Goal: Information Seeking & Learning: Stay updated

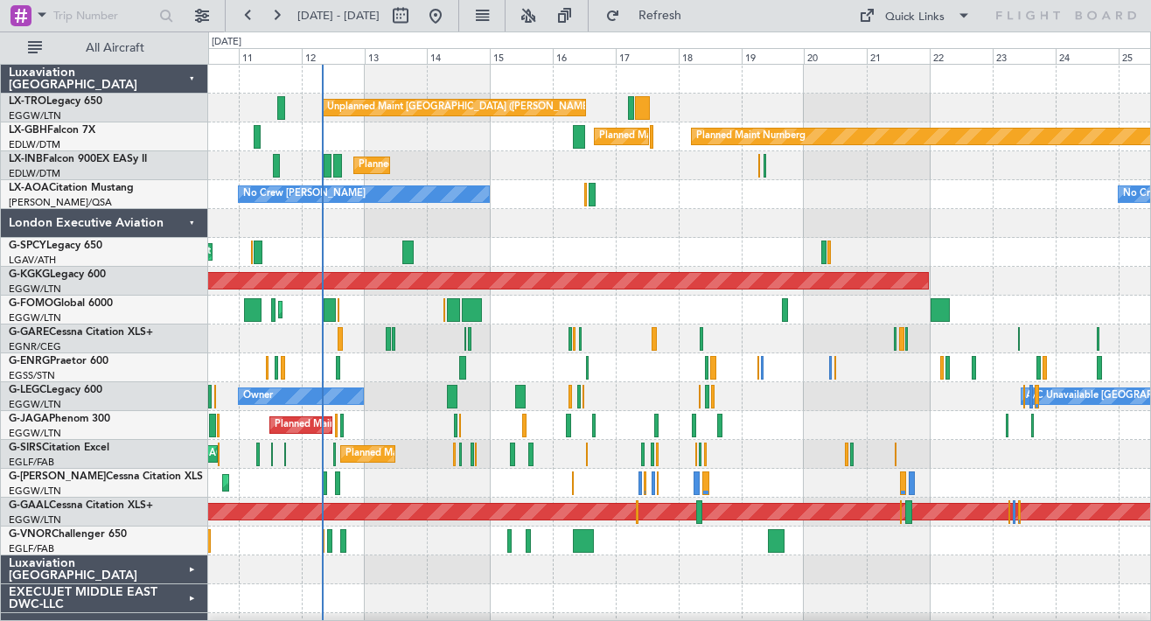
scroll to position [3, 0]
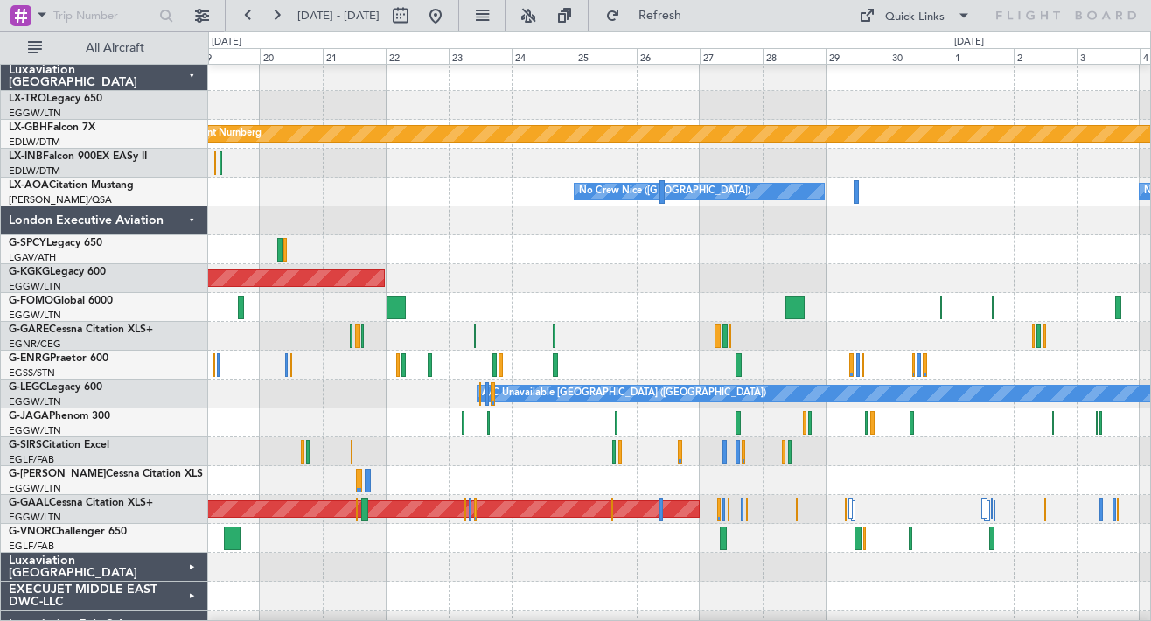
click at [424, 204] on div "No Crew Nice ([GEOGRAPHIC_DATA]) No Crew Sabadell" at bounding box center [679, 192] width 942 height 29
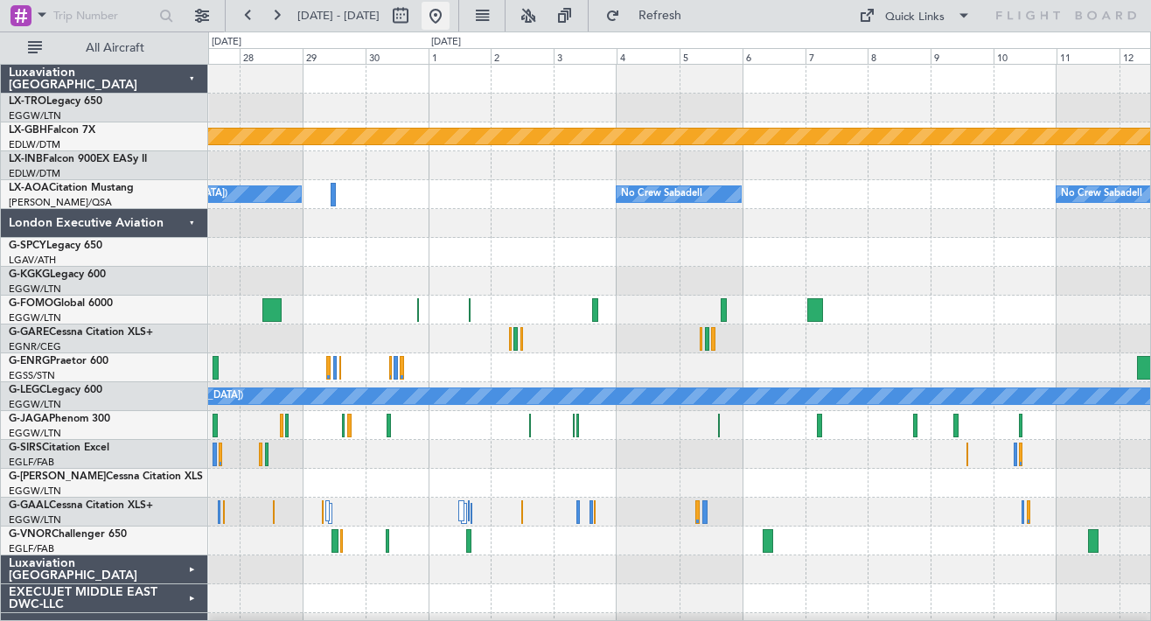
click at [449, 26] on button at bounding box center [435, 16] width 28 height 28
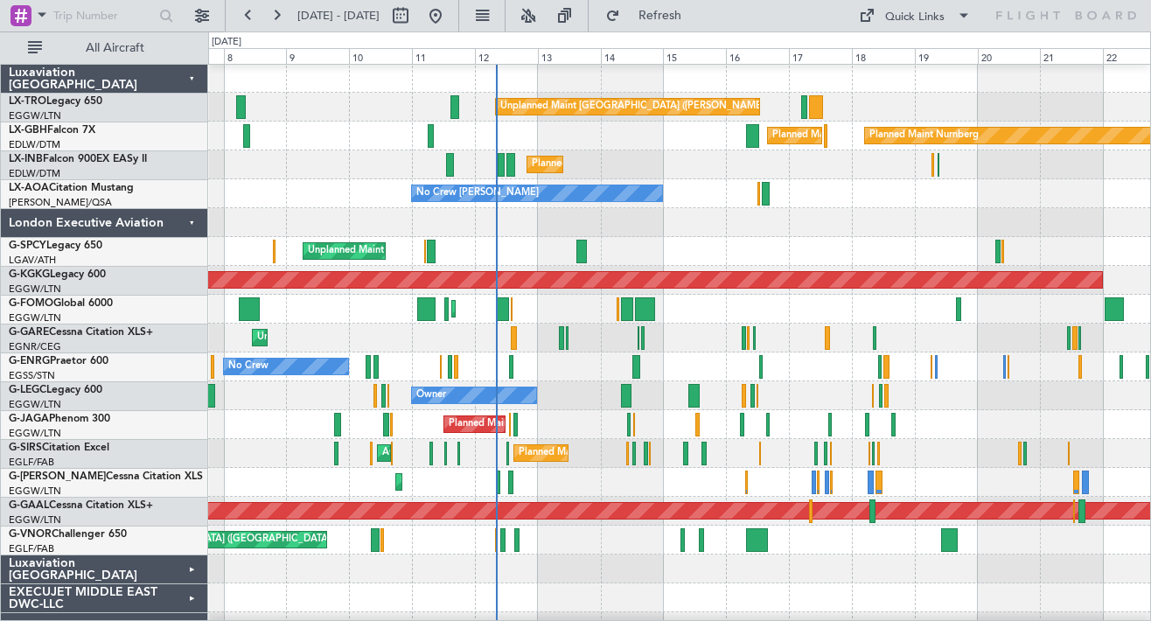
scroll to position [1, 0]
click at [785, 196] on div "No Crew Chester Planned Maint Paris (Le Bourget) No Crew Nice (Côte d'Azur Airp…" at bounding box center [679, 193] width 942 height 29
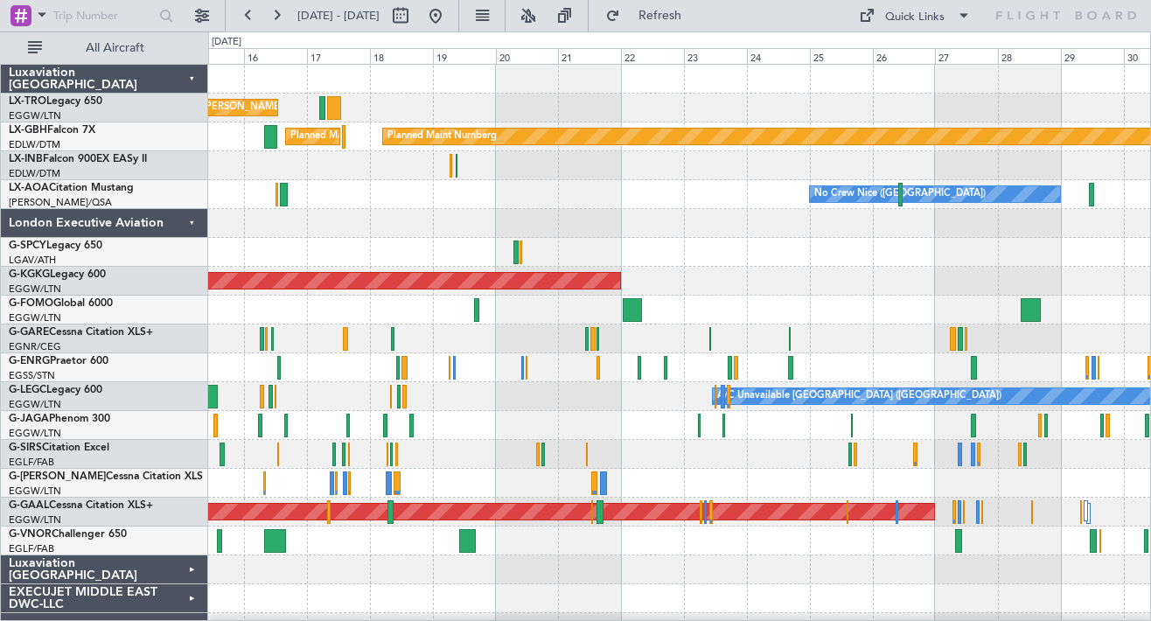
click at [482, 262] on div "Unplanned Maint Athens (Eleftherios Venizelos Intl) Planned Maint Nurnberg Plan…" at bounding box center [679, 397] width 942 height 664
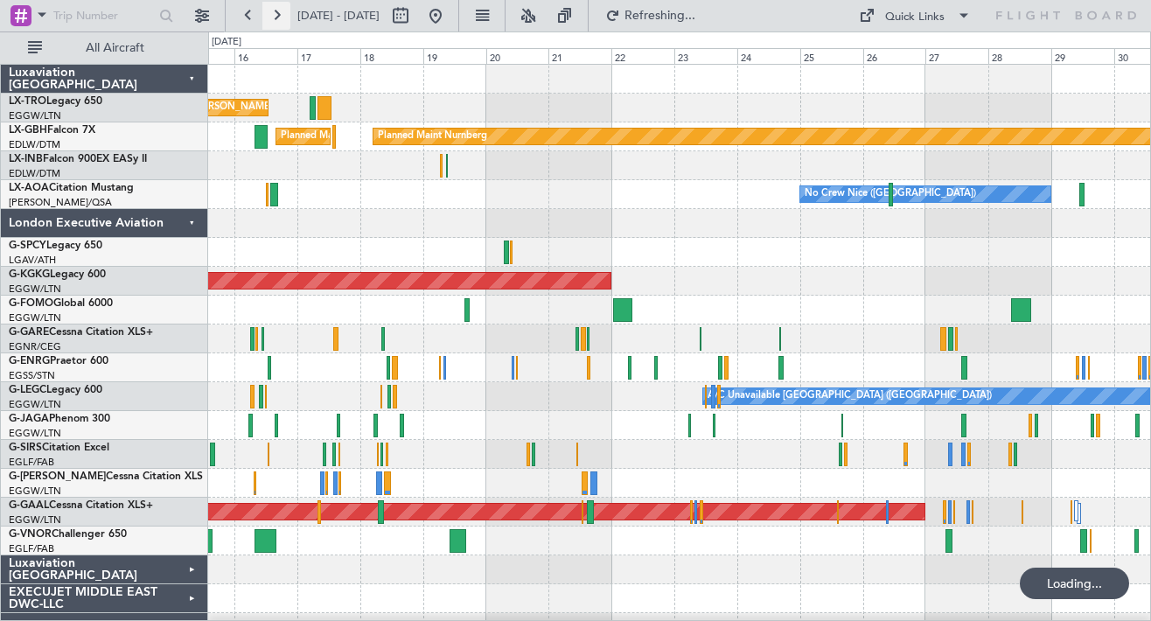
click at [282, 4] on button at bounding box center [276, 16] width 28 height 28
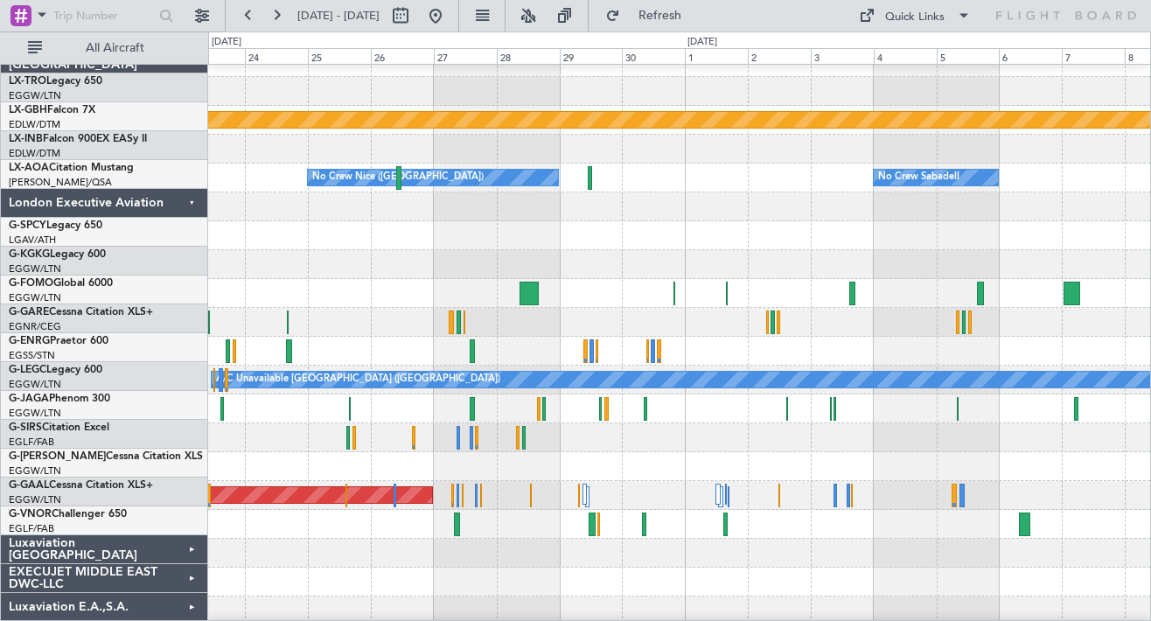
scroll to position [17, 0]
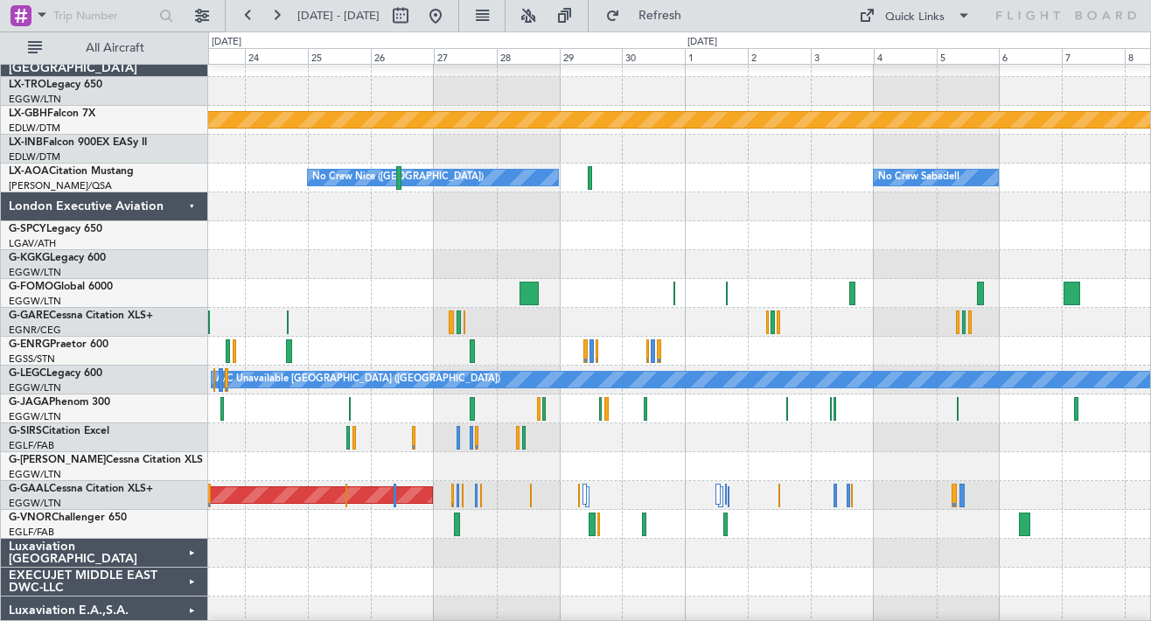
click at [751, 166] on div "No Crew Sabadell No Crew Nice (Côte d'Azur Airport) No Crew Sabadell" at bounding box center [679, 178] width 942 height 29
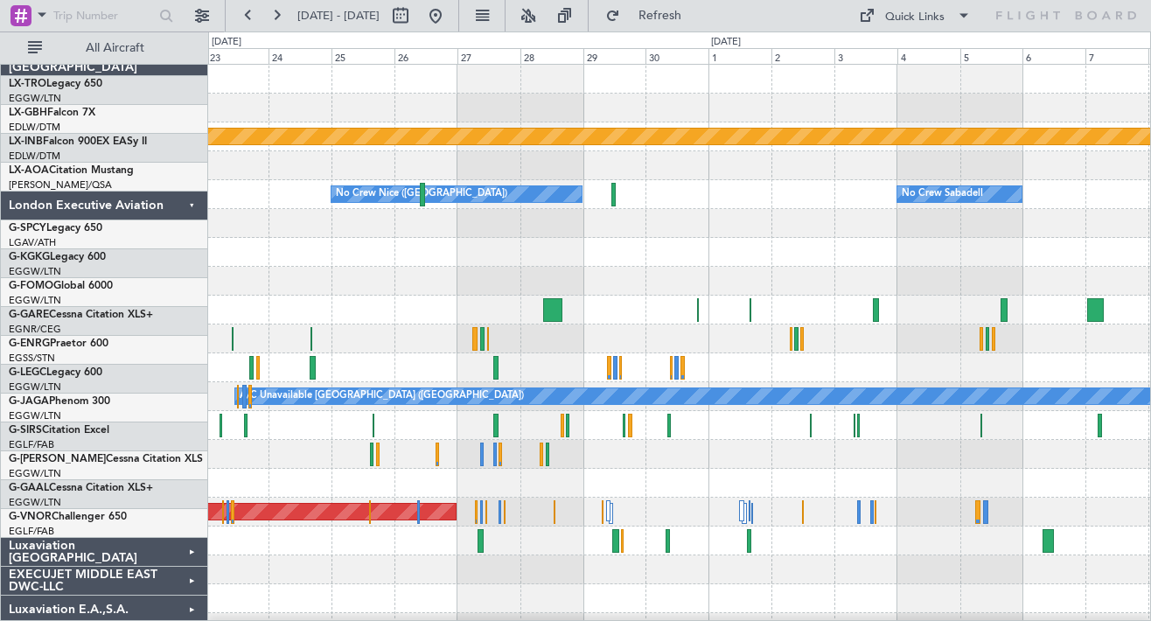
scroll to position [0, 0]
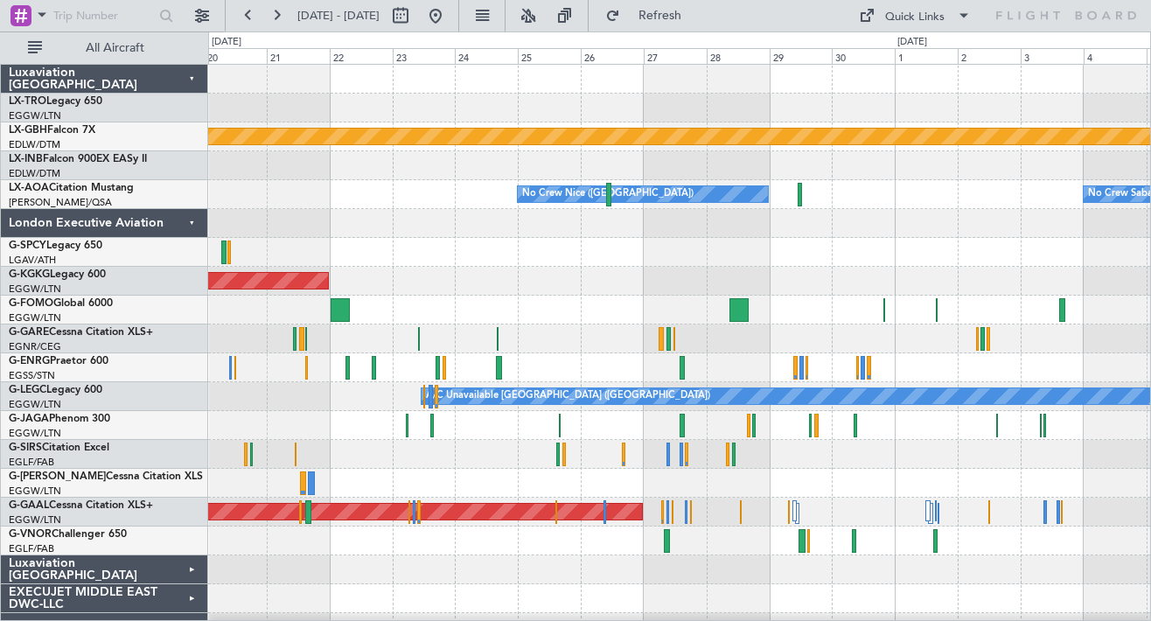
click at [985, 303] on div "Unplanned Maint Athens (Eleftherios Venizelos Intl) Planned Maint Nurnberg Plan…" at bounding box center [679, 397] width 942 height 664
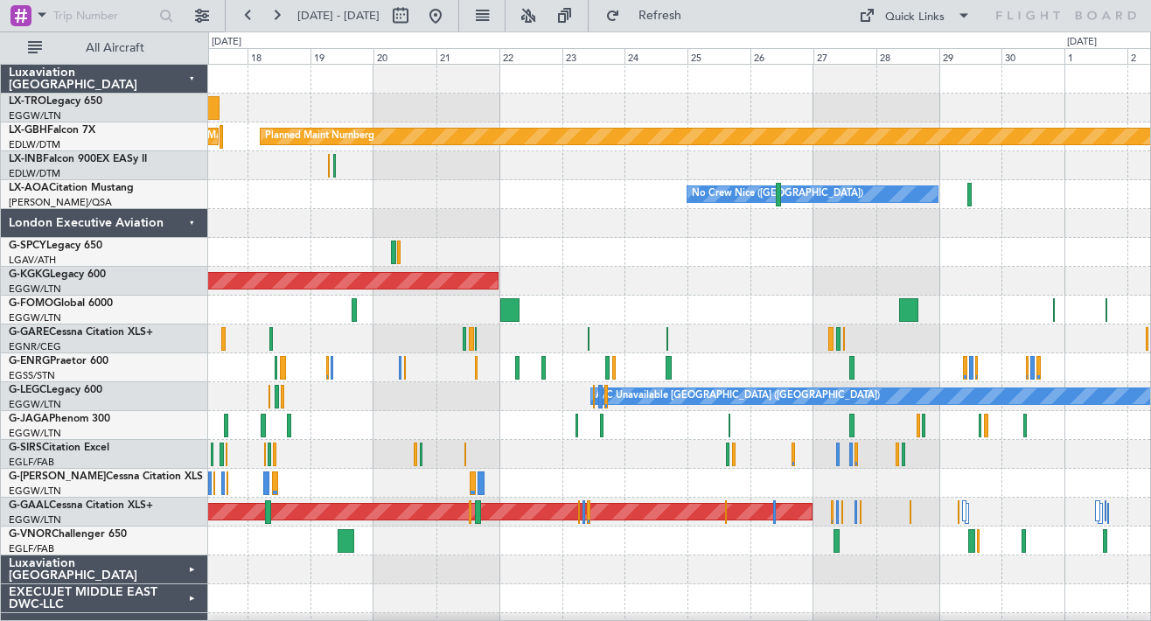
click at [661, 166] on div "Unplanned Maint Athens (Eleftherios Venizelos Intl) Planned Maint Nurnberg Plan…" at bounding box center [679, 397] width 942 height 664
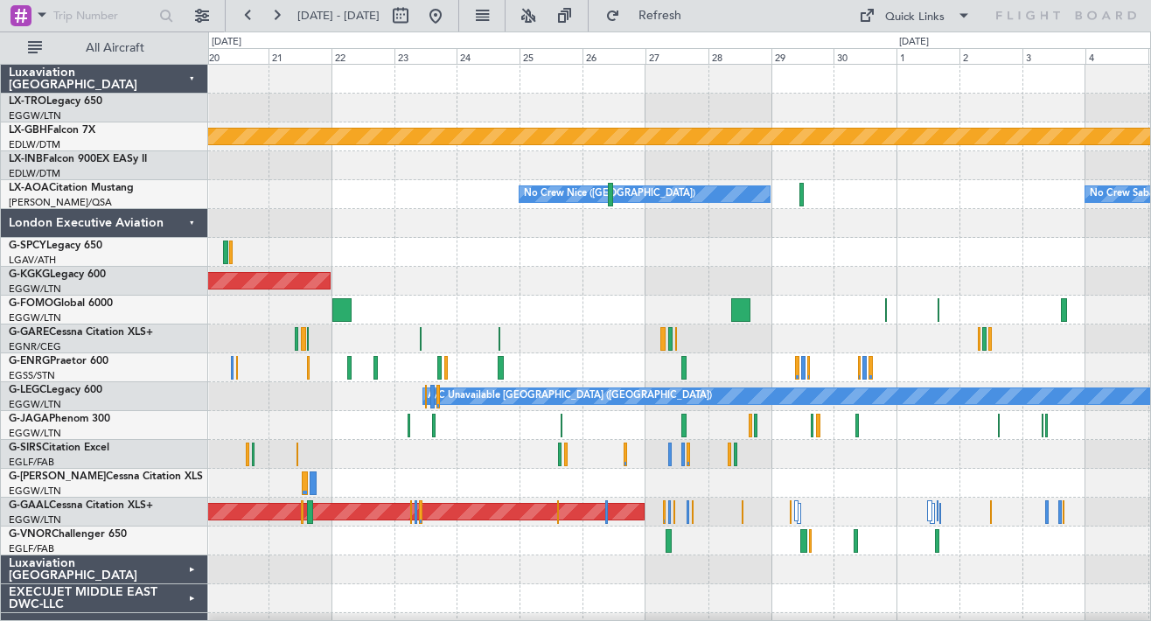
click at [971, 103] on div "Unplanned Maint [GEOGRAPHIC_DATA] ([PERSON_NAME] Intl)" at bounding box center [679, 108] width 942 height 29
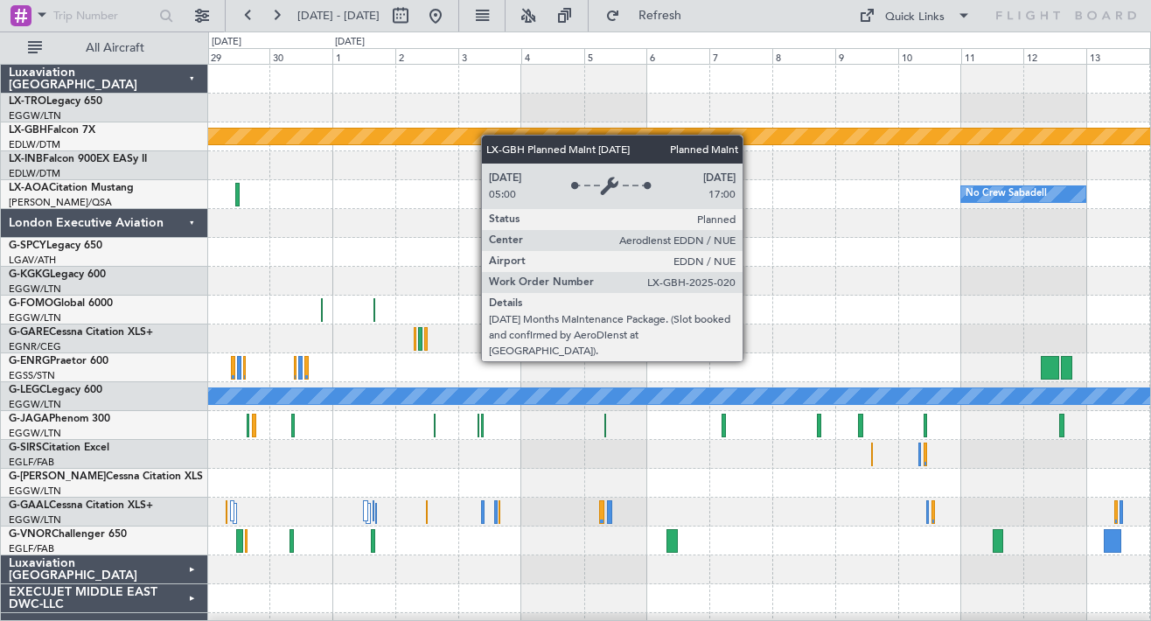
click at [364, 166] on div "Planned Maint Nurnberg No Crew Sabadell No Crew Sabadell No Crew Nice (Côte d'A…" at bounding box center [679, 397] width 942 height 664
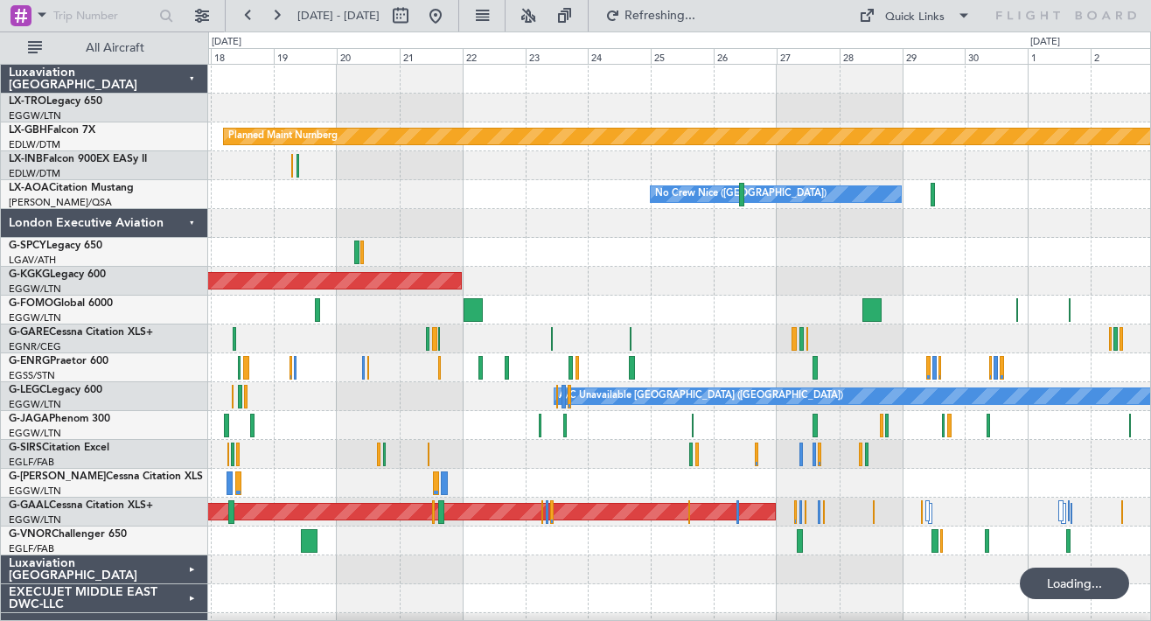
click at [871, 104] on div "Unplanned Maint Athens (Eleftherios Venizelos Intl) Planned Maint Nurnberg Plan…" at bounding box center [679, 397] width 942 height 664
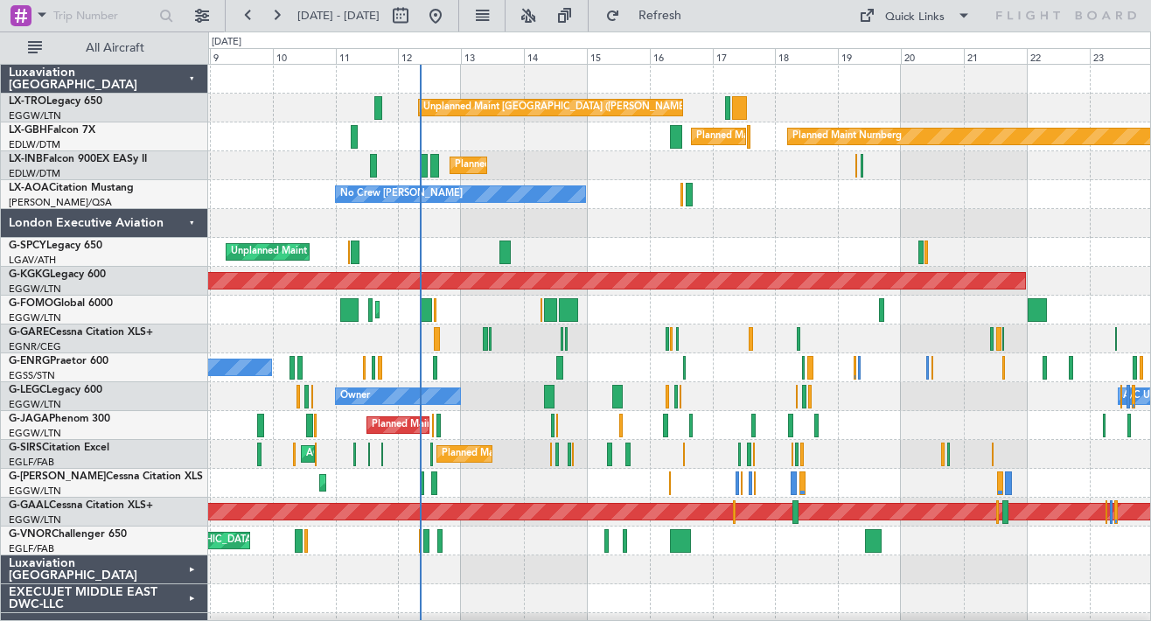
click at [1047, 232] on div at bounding box center [679, 223] width 942 height 29
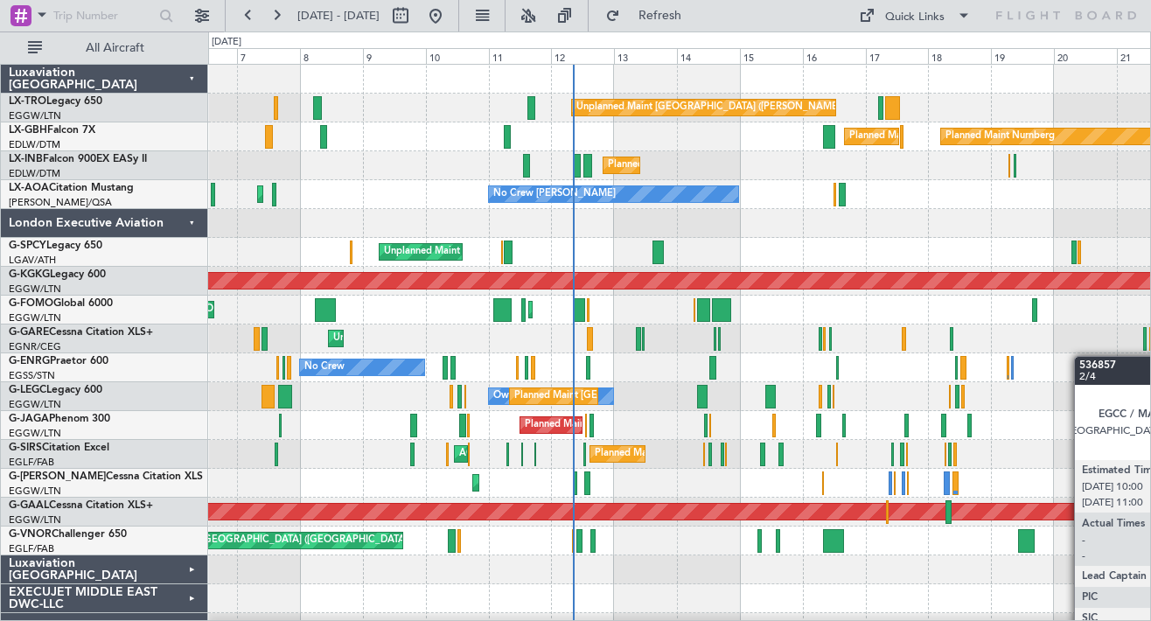
click at [1080, 366] on div "Unplanned Maint Athens (Eleftherios Venizelos Intl) Planned Maint Nurnberg Plan…" at bounding box center [679, 397] width 942 height 664
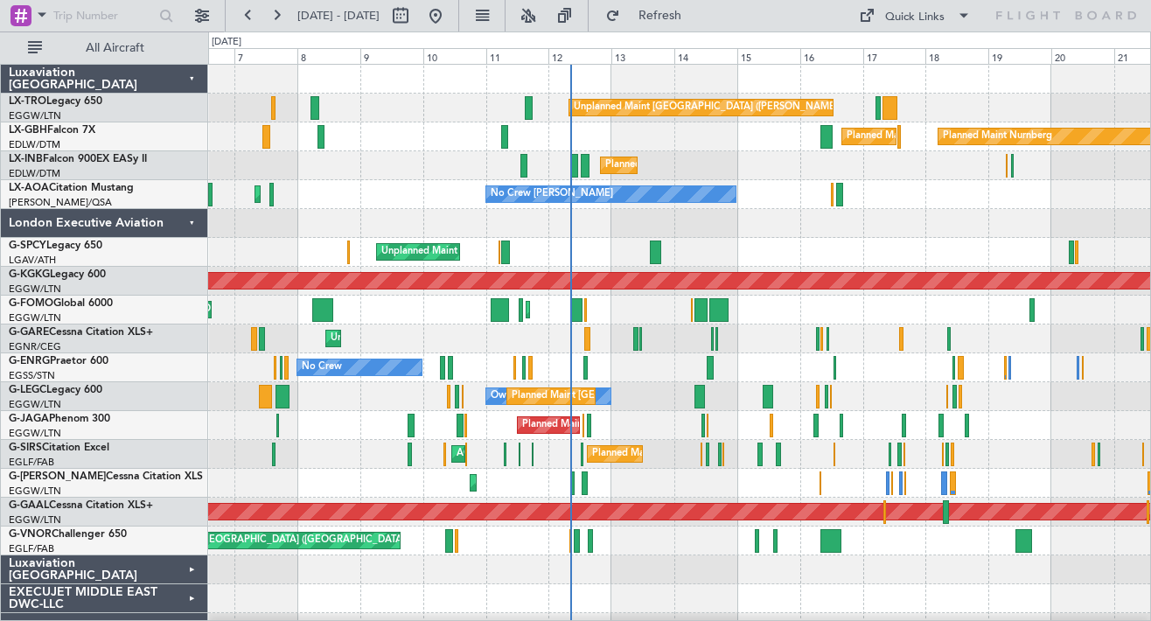
click at [1008, 239] on div "Unplanned Maint [GEOGRAPHIC_DATA] ([PERSON_NAME] Intl)" at bounding box center [679, 252] width 942 height 29
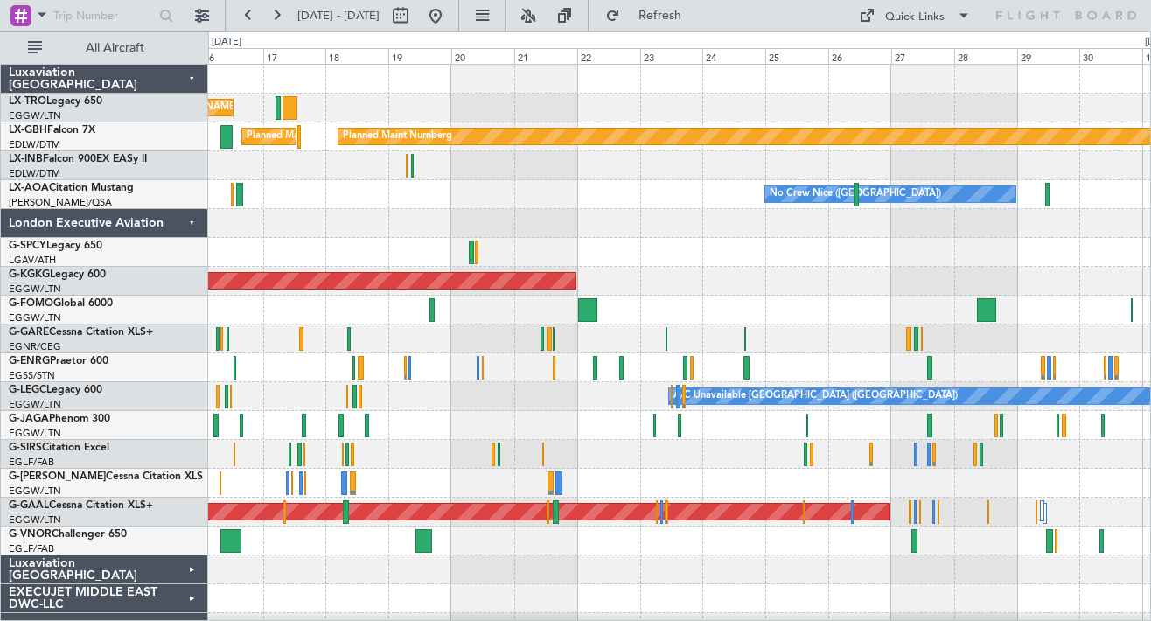
click at [415, 180] on div "Unplanned Maint Athens (Eleftherios Venizelos Intl) Planned Maint Nurnberg Plan…" at bounding box center [679, 397] width 942 height 664
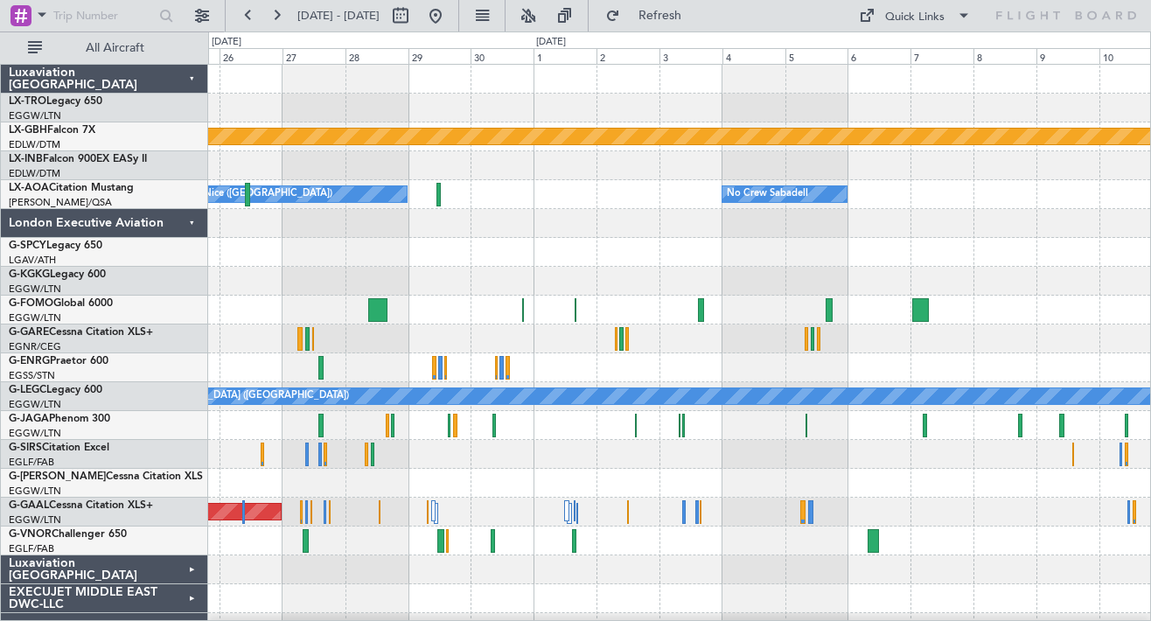
click at [359, 171] on div at bounding box center [679, 165] width 942 height 29
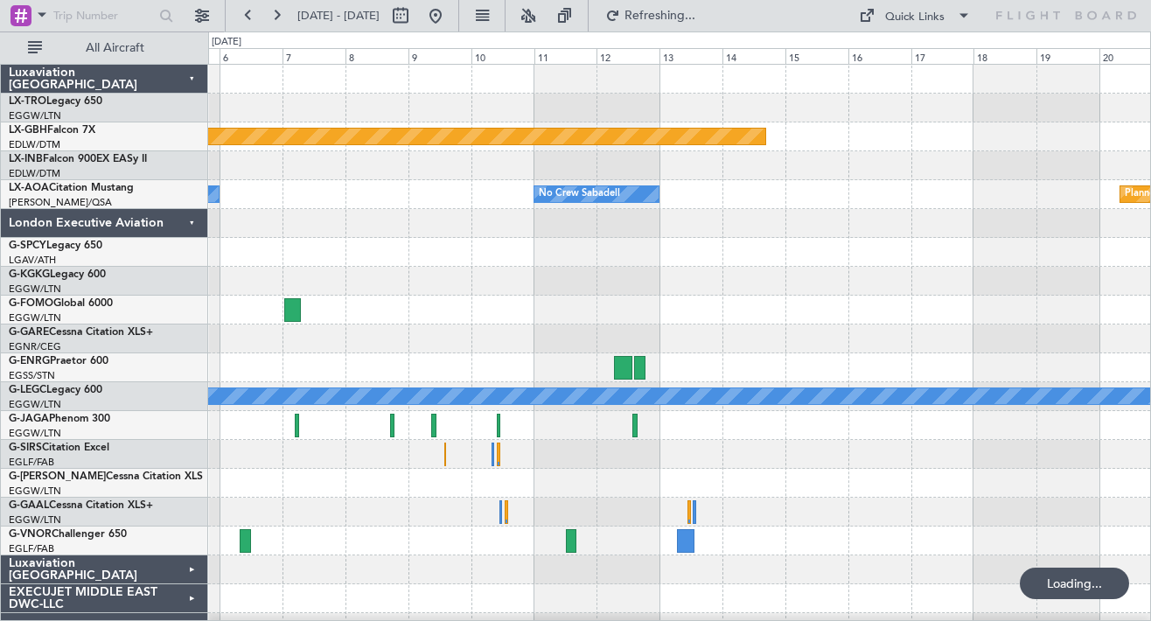
click at [346, 183] on div "No Crew Sabadell No Crew Sabadell Planned Maint Monchengladbach" at bounding box center [679, 194] width 942 height 29
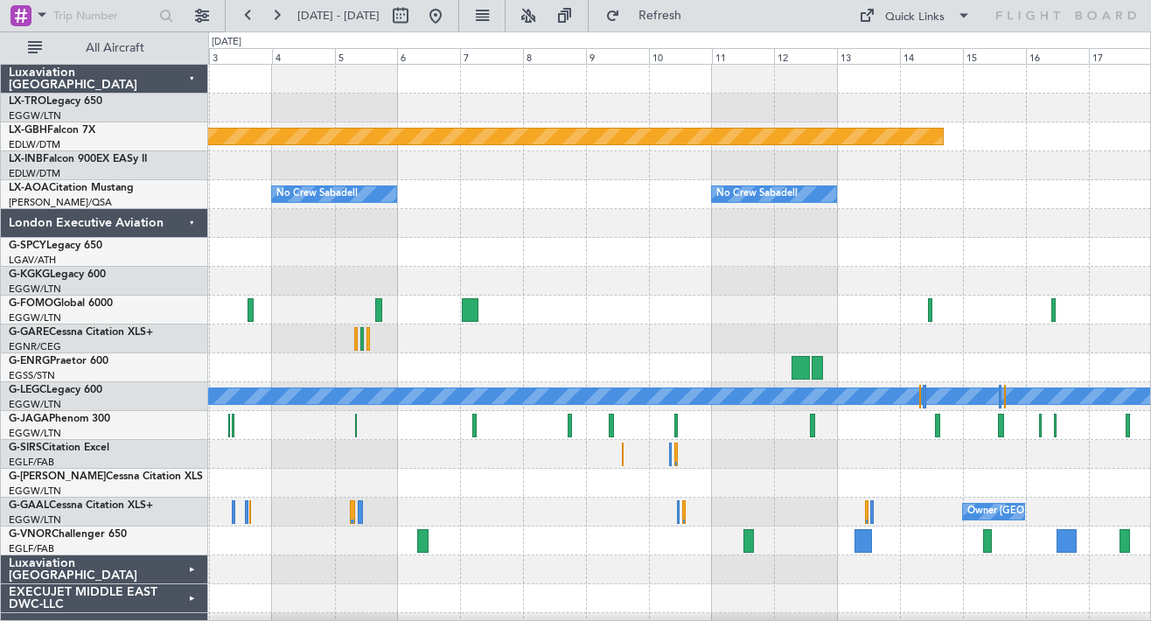
click at [532, 209] on div at bounding box center [679, 223] width 942 height 29
click at [449, 10] on button at bounding box center [435, 16] width 28 height 28
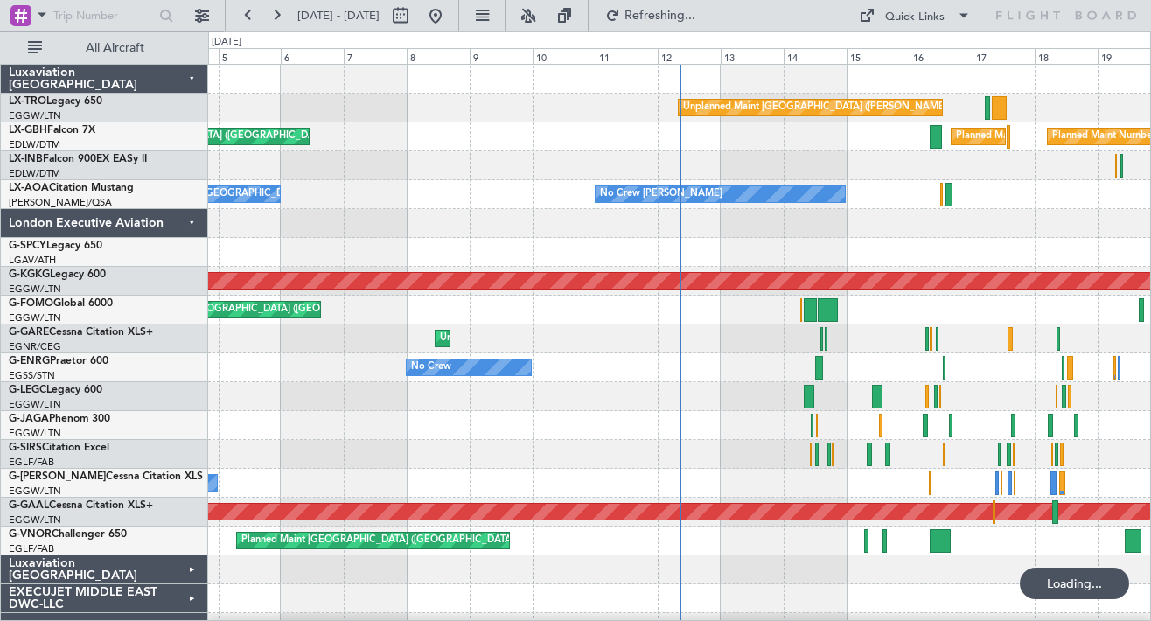
click at [746, 259] on div at bounding box center [679, 252] width 942 height 29
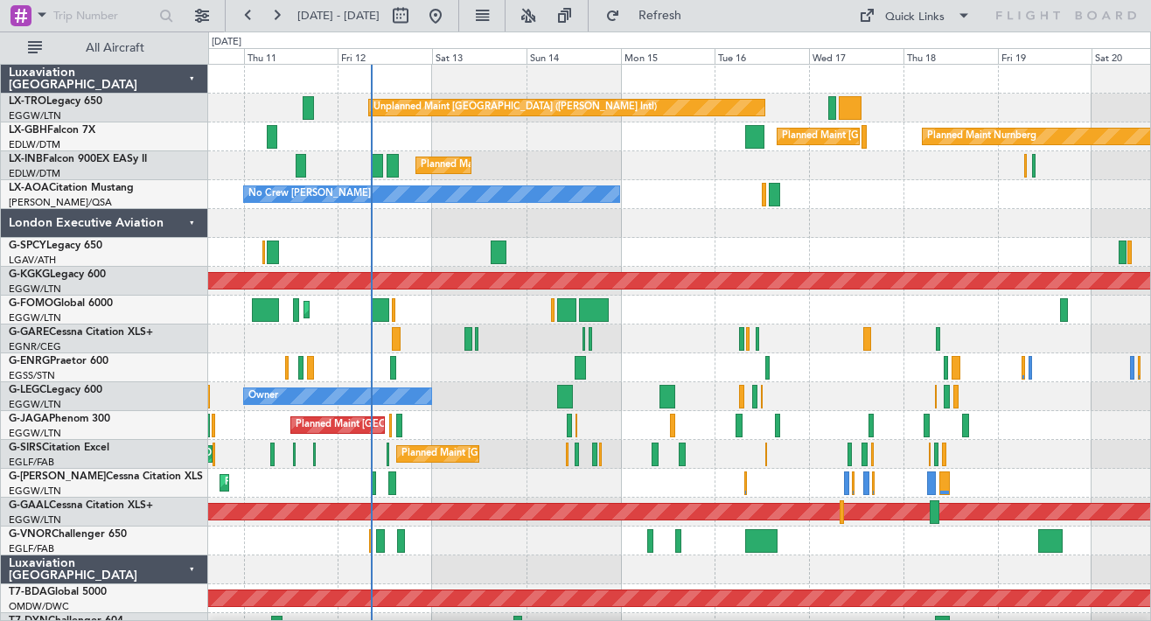
click at [713, 232] on div at bounding box center [679, 223] width 942 height 29
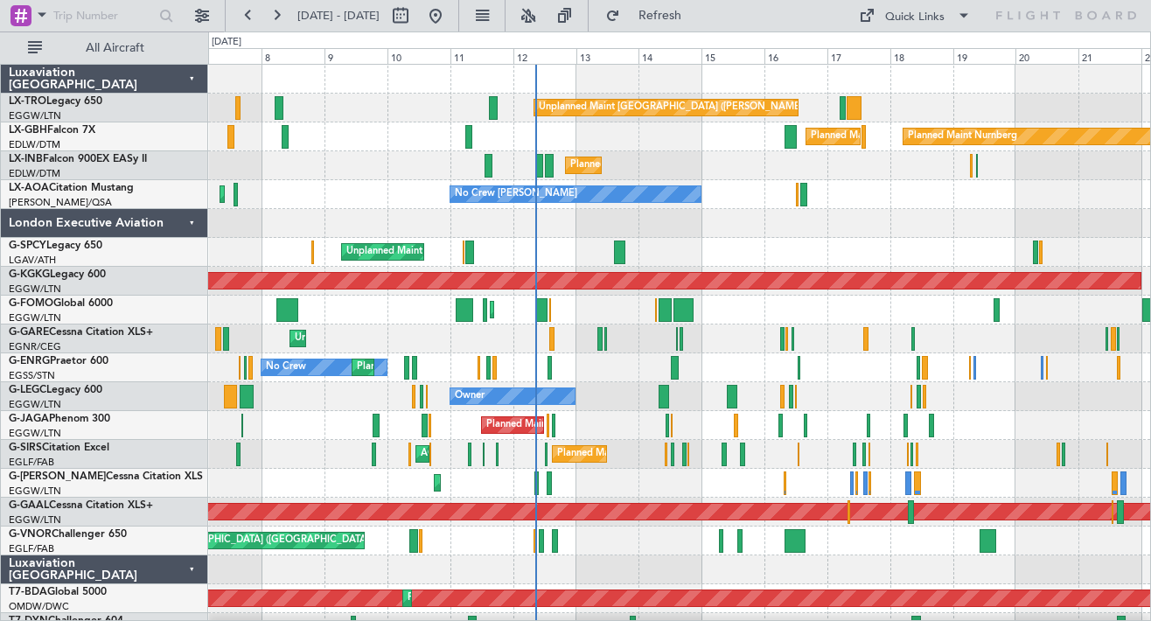
click at [759, 265] on div "Unplanned Maint [GEOGRAPHIC_DATA] ([PERSON_NAME] Intl)" at bounding box center [679, 252] width 942 height 29
